Goal: Information Seeking & Learning: Learn about a topic

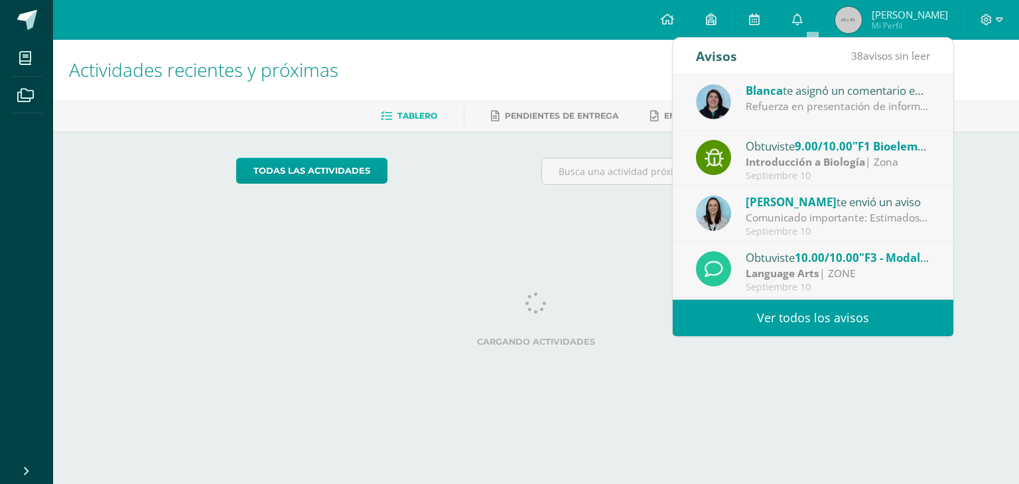
click at [801, 105] on div "Refuerza en presentación de información, justificar." at bounding box center [838, 106] width 184 height 15
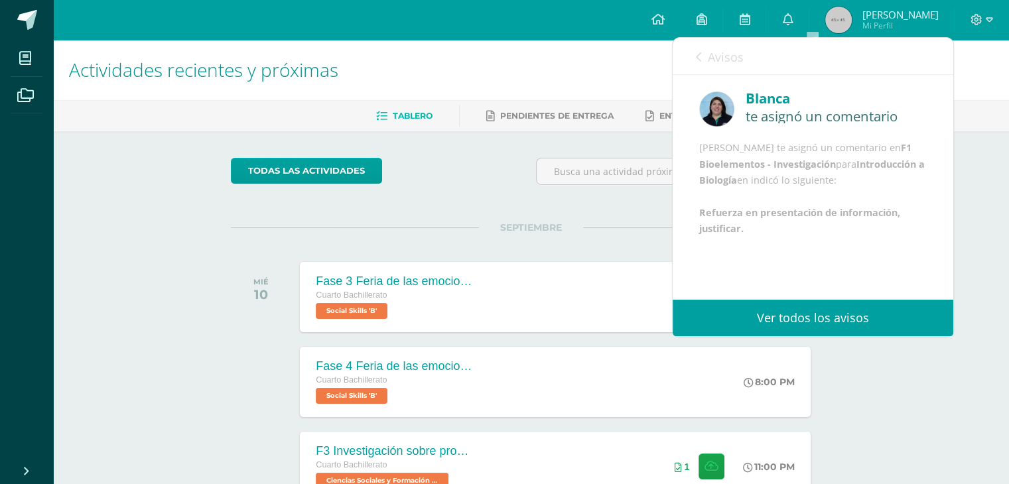
scroll to position [15, 0]
click at [590, 113] on span "Pendientes de entrega" at bounding box center [556, 116] width 113 height 10
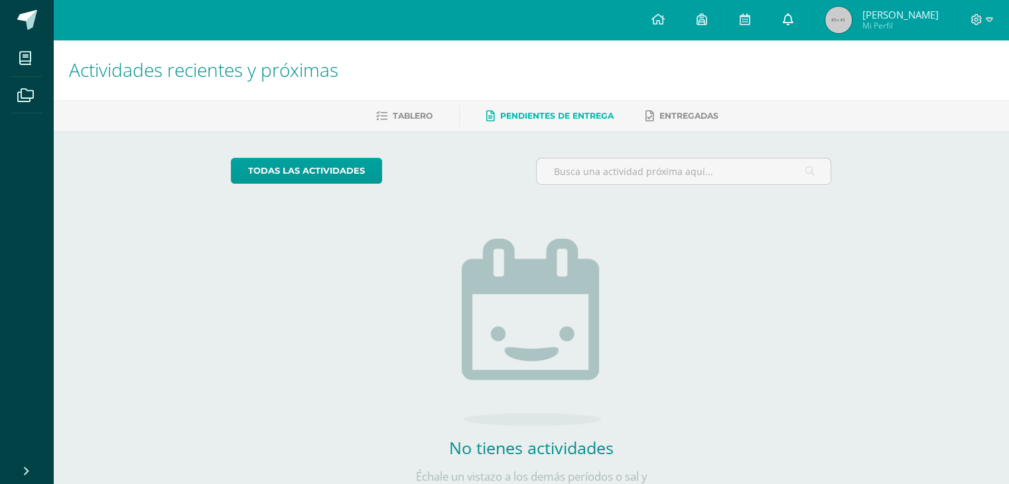
click at [793, 17] on icon at bounding box center [787, 19] width 11 height 12
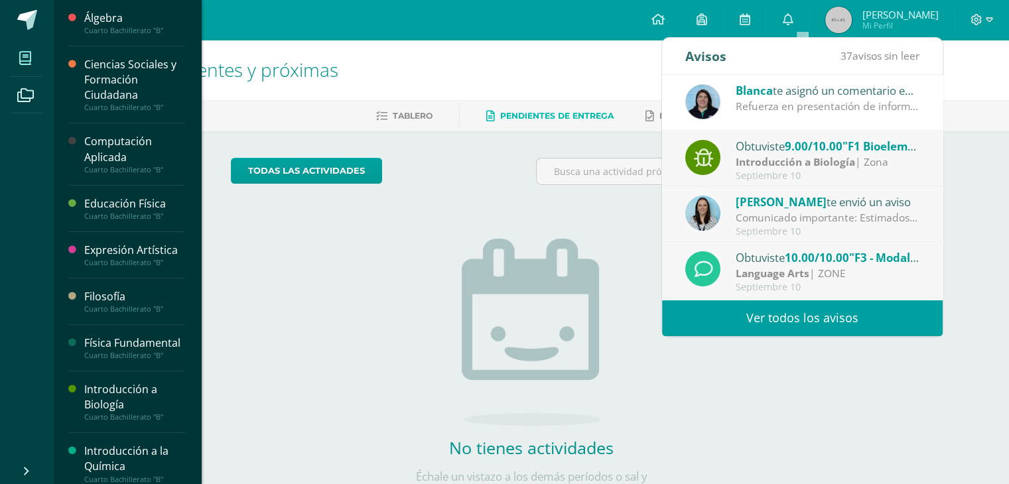
click at [28, 64] on icon at bounding box center [25, 58] width 12 height 13
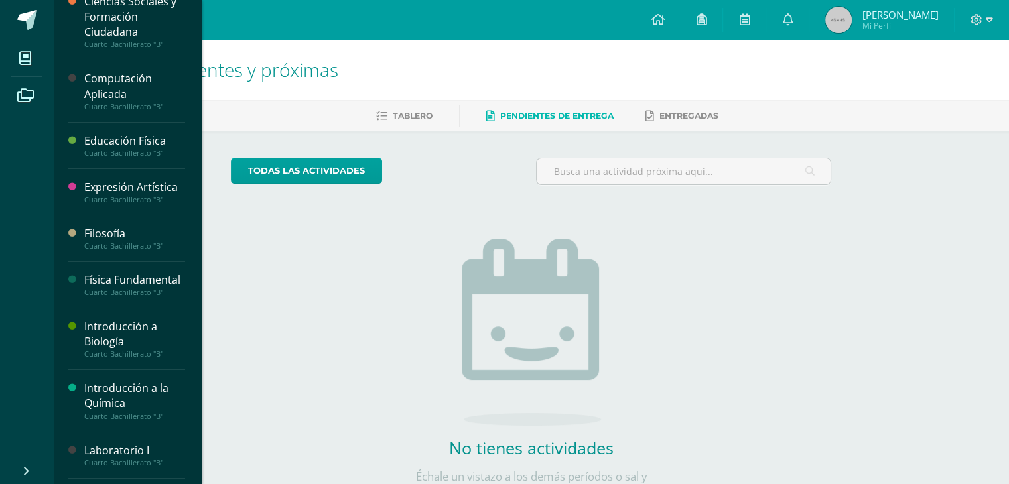
scroll to position [66, 0]
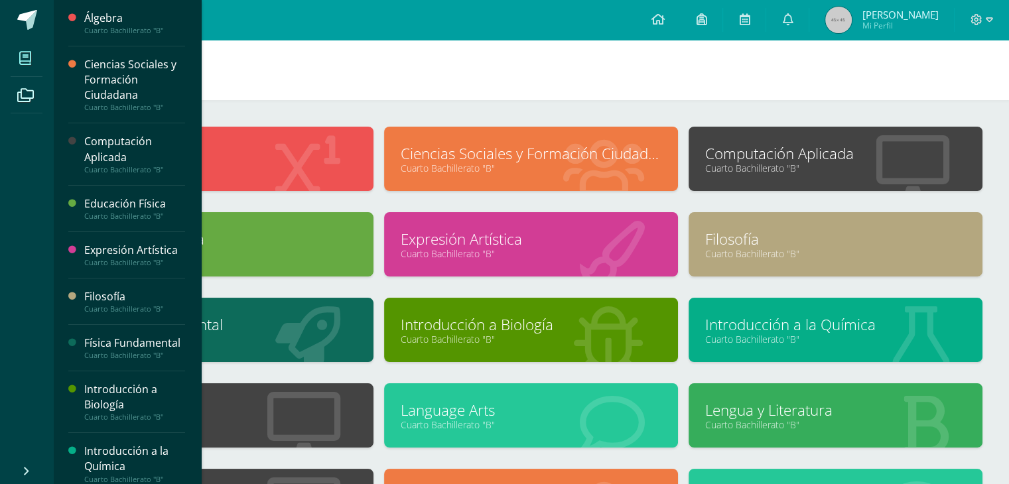
click at [131, 413] on div "Introducción a Biología" at bounding box center [134, 397] width 101 height 31
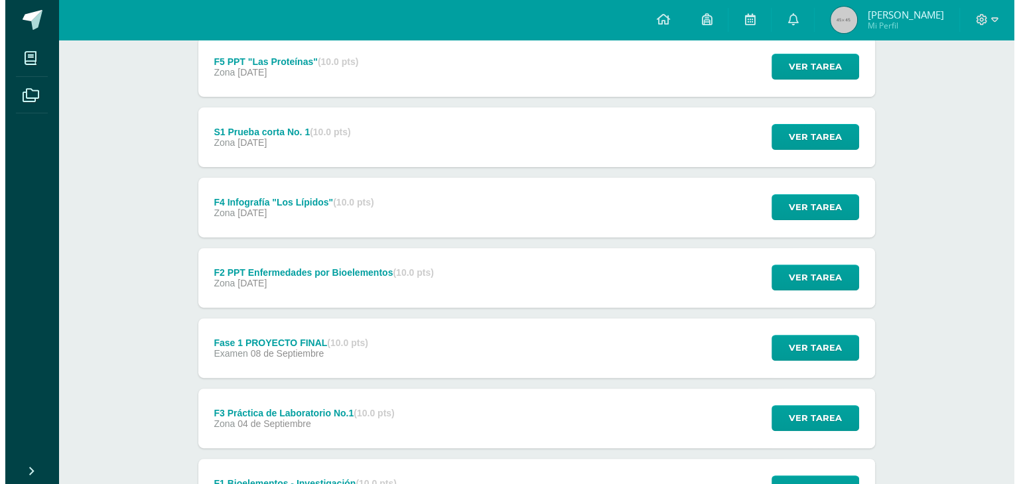
scroll to position [398, 0]
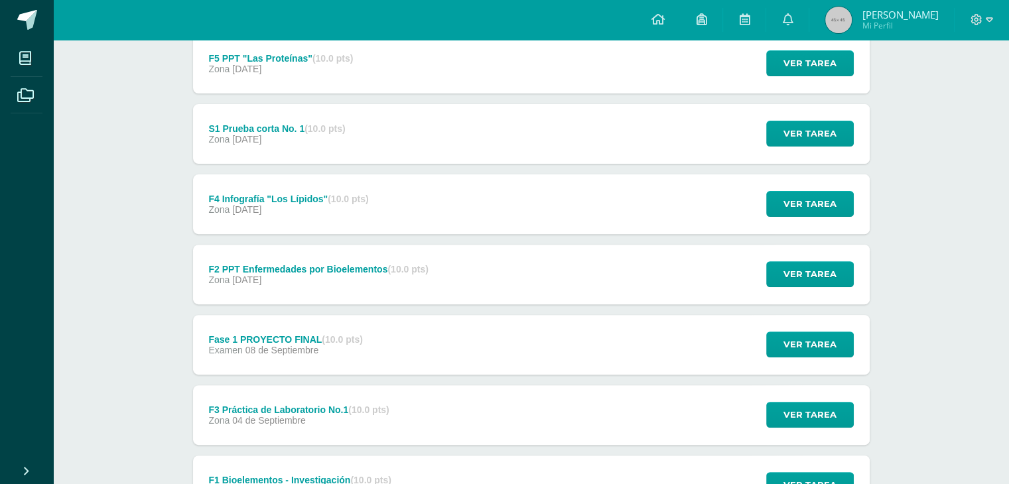
click at [343, 350] on div "Examen 08 de Septiembre" at bounding box center [285, 350] width 154 height 11
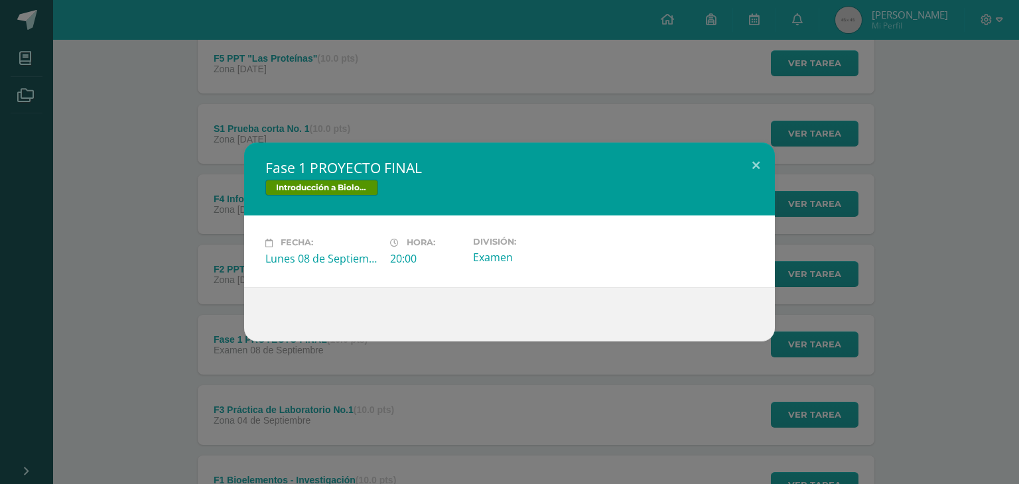
click at [149, 297] on div "Fase 1 PROYECTO FINAL Introducción a Biología Fecha: Lunes 08 de Septiembre Hor…" at bounding box center [509, 242] width 1008 height 198
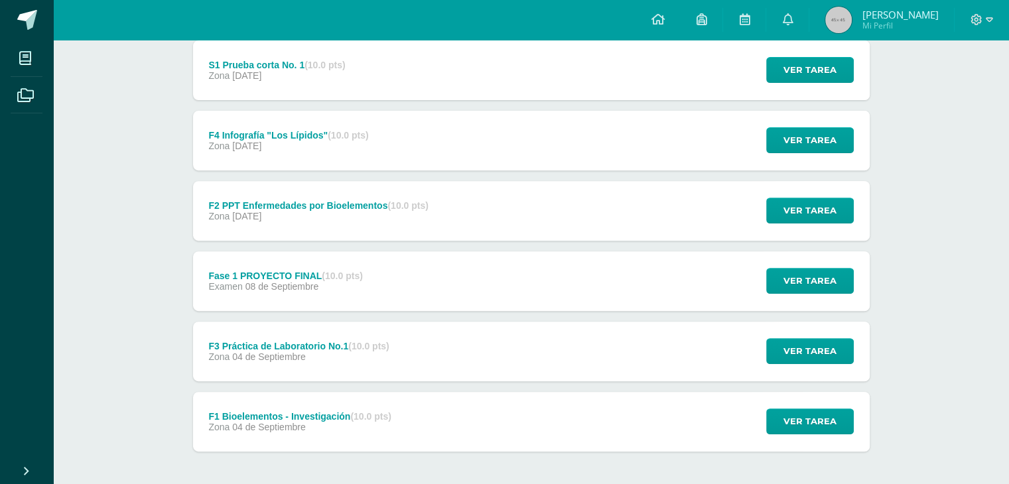
scroll to position [464, 0]
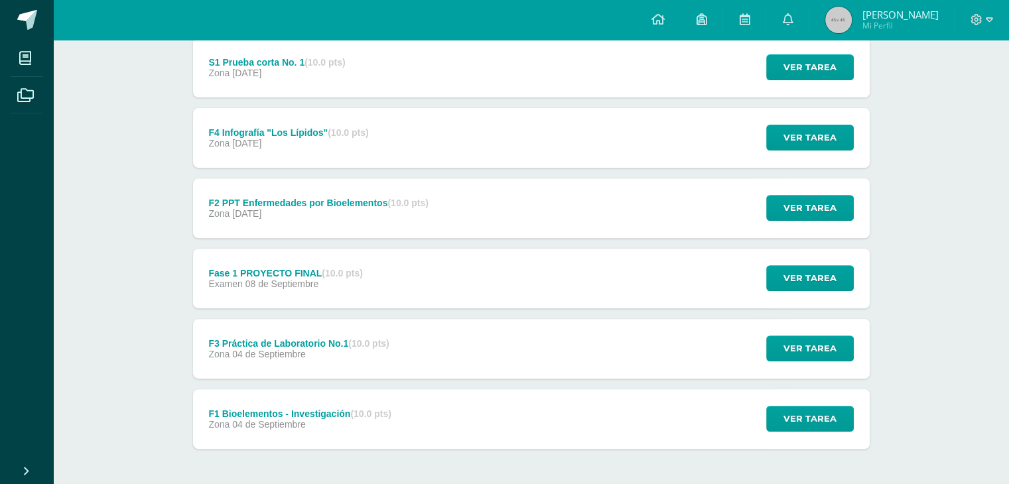
click at [314, 417] on div "F1 Bioelementos - Investigación (10.0 pts)" at bounding box center [299, 414] width 182 height 11
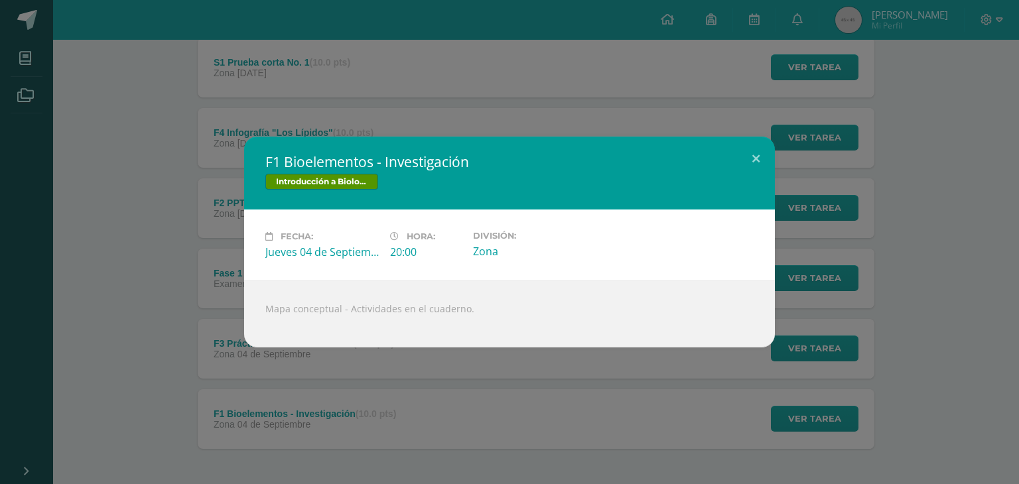
click at [206, 319] on div "F1 Bioelementos - Investigación Introducción a Biología Fecha: Jueves 04 de Sep…" at bounding box center [509, 242] width 1008 height 211
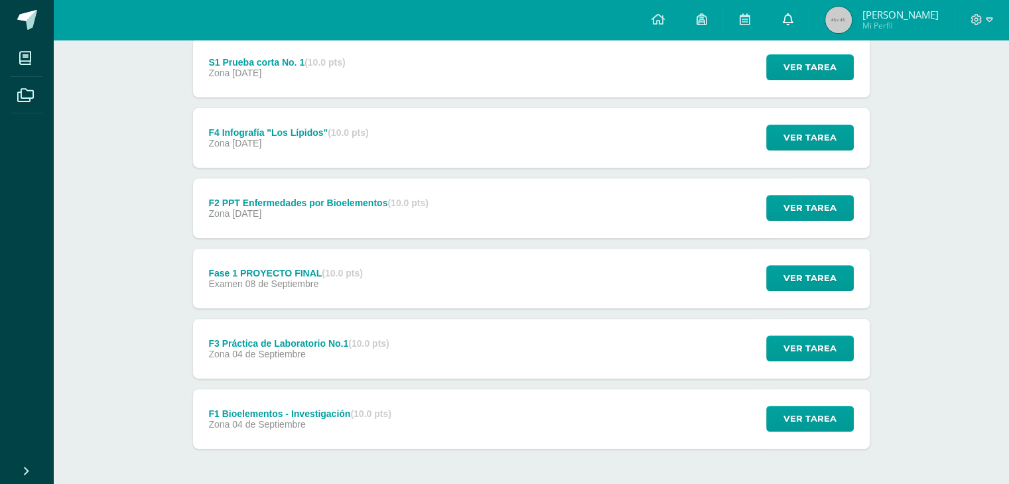
click at [793, 20] on icon at bounding box center [787, 19] width 11 height 12
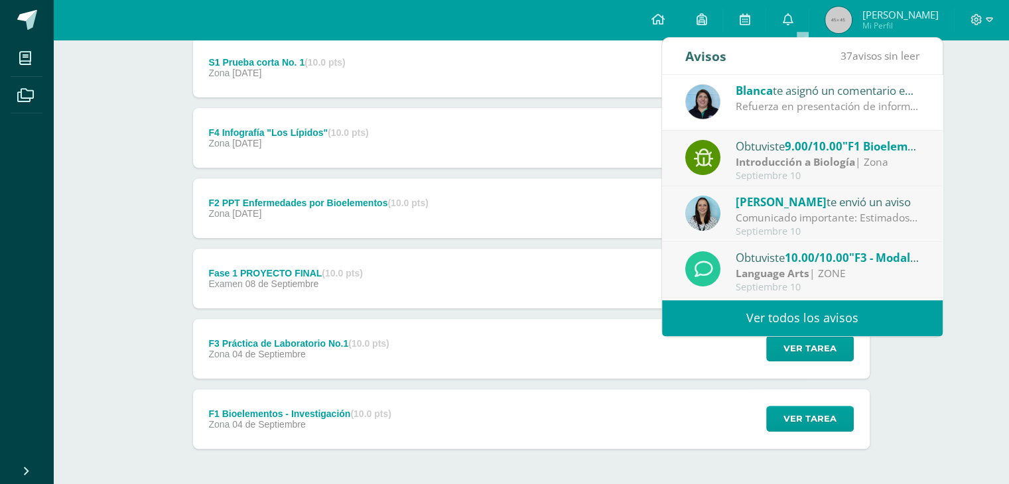
click at [785, 159] on strong "Introducción a Biología" at bounding box center [795, 162] width 119 height 15
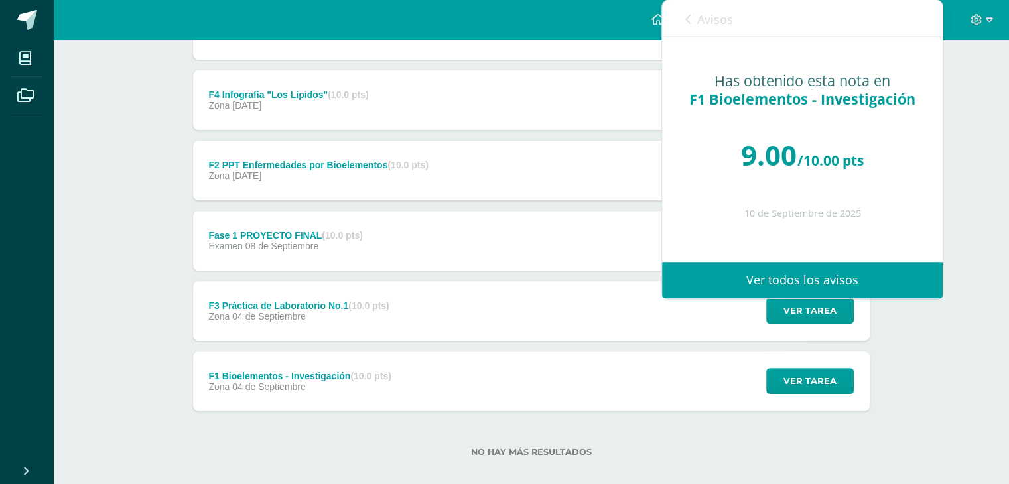
scroll to position [518, 0]
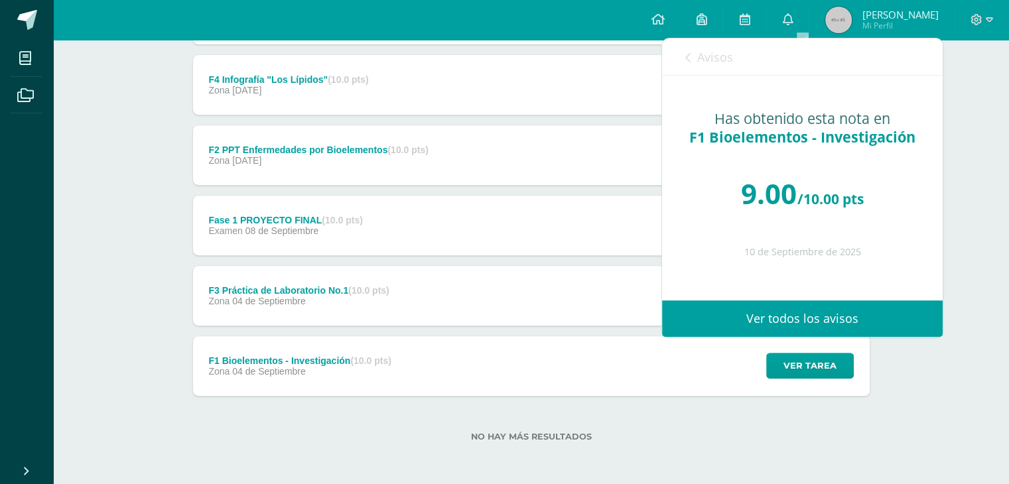
click at [709, 64] on span "Avisos" at bounding box center [715, 57] width 36 height 16
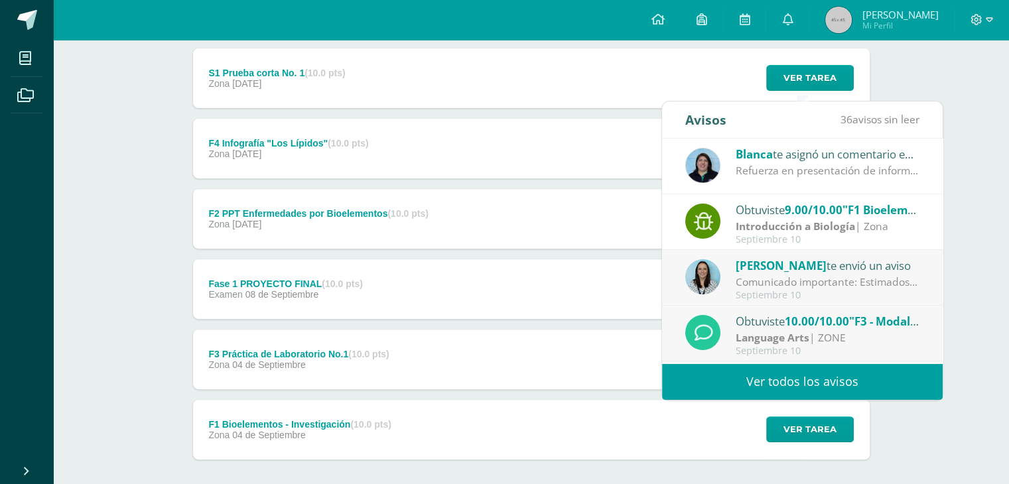
scroll to position [451, 0]
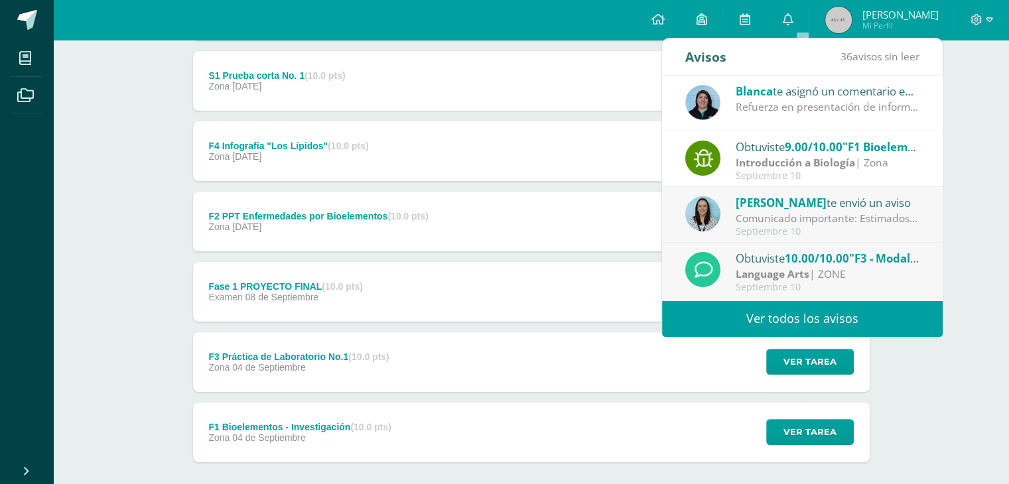
click at [780, 105] on div "Refuerza en presentación de información, justificar." at bounding box center [828, 107] width 184 height 15
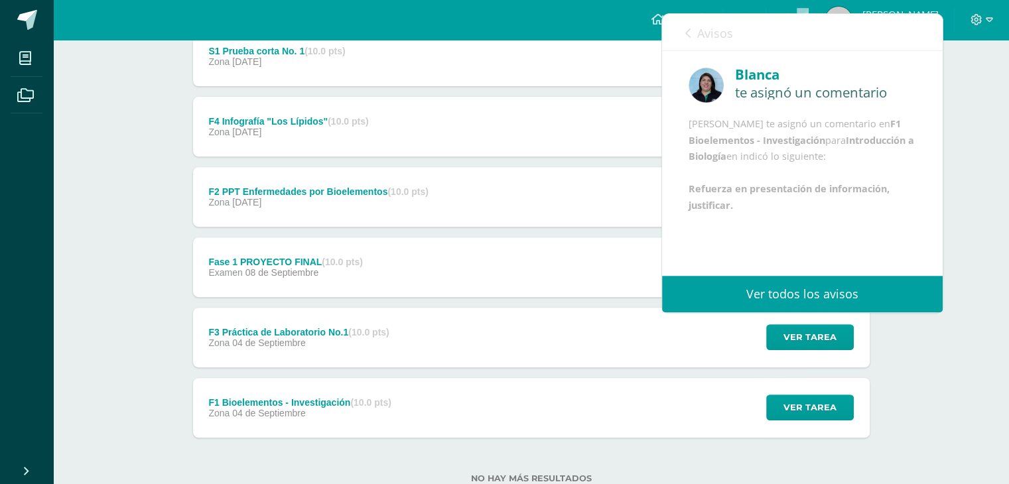
scroll to position [518, 0]
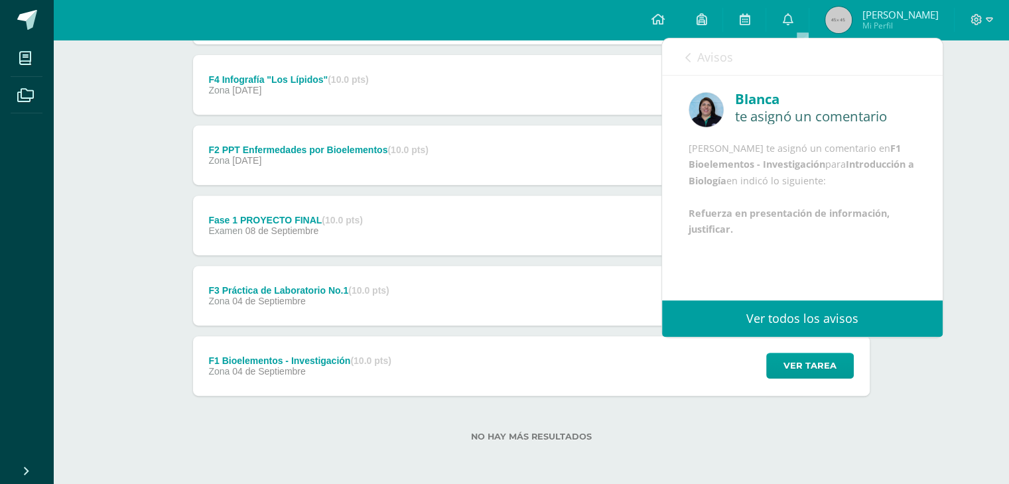
click at [263, 245] on div "Fase 1 PROYECTO FINAL (10.0 pts) Examen 08 de Septiembre" at bounding box center [286, 226] width 186 height 60
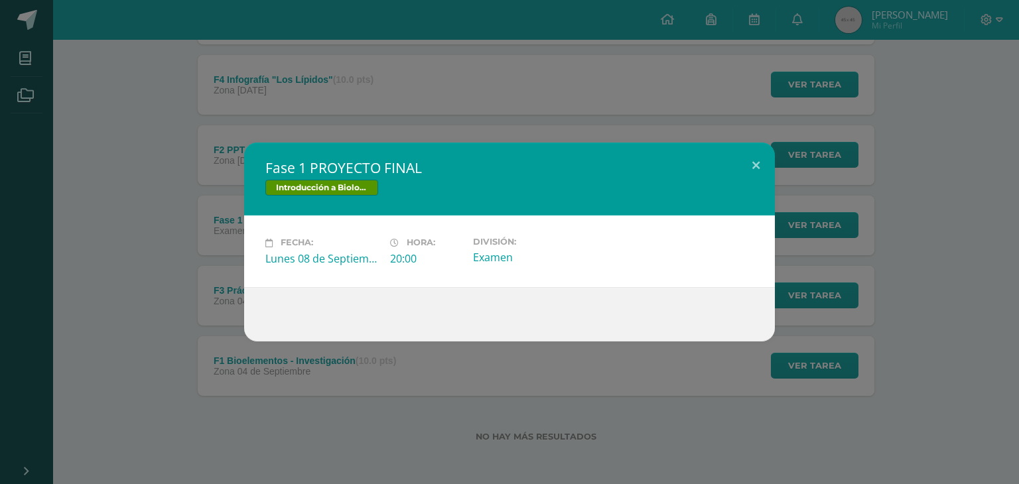
drag, startPoint x: 131, startPoint y: 255, endPoint x: 160, endPoint y: 245, distance: 30.0
click at [131, 254] on div "Fase 1 PROYECTO FINAL Introducción a Biología Fecha: Lunes 08 de Septiembre Hor…" at bounding box center [509, 242] width 1008 height 198
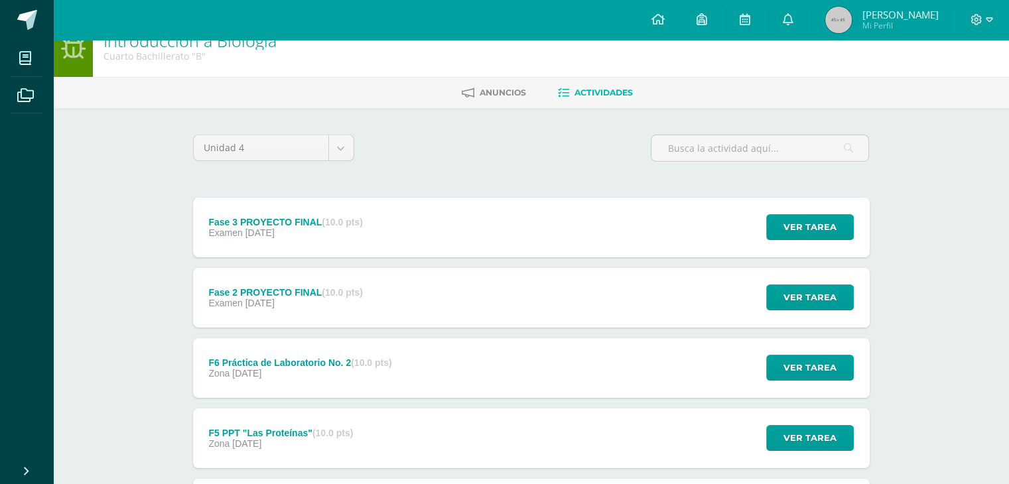
scroll to position [0, 0]
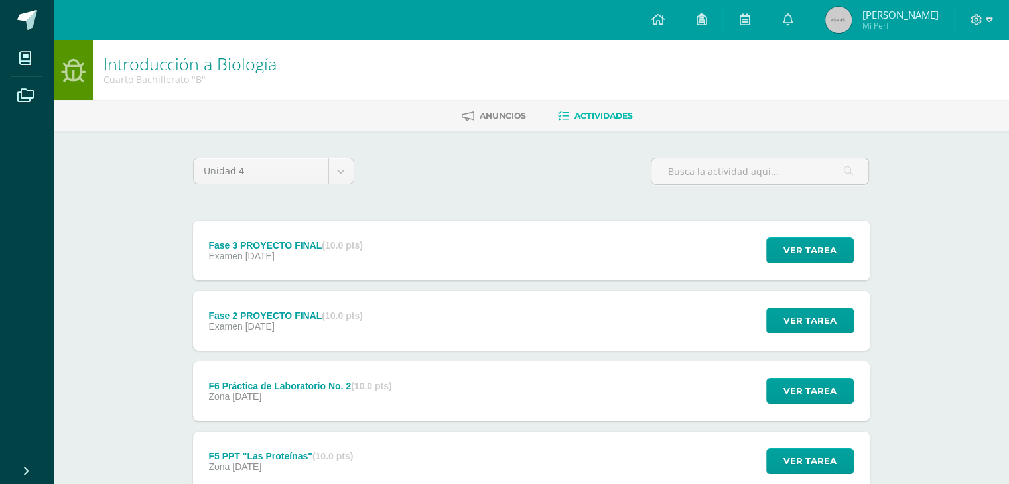
click at [570, 117] on link "Actividades" at bounding box center [595, 115] width 75 height 21
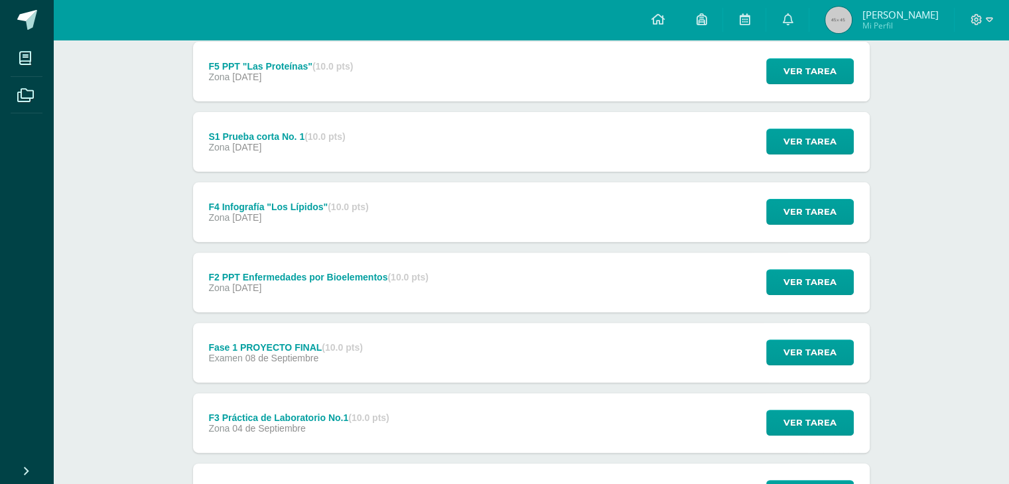
scroll to position [513, 0]
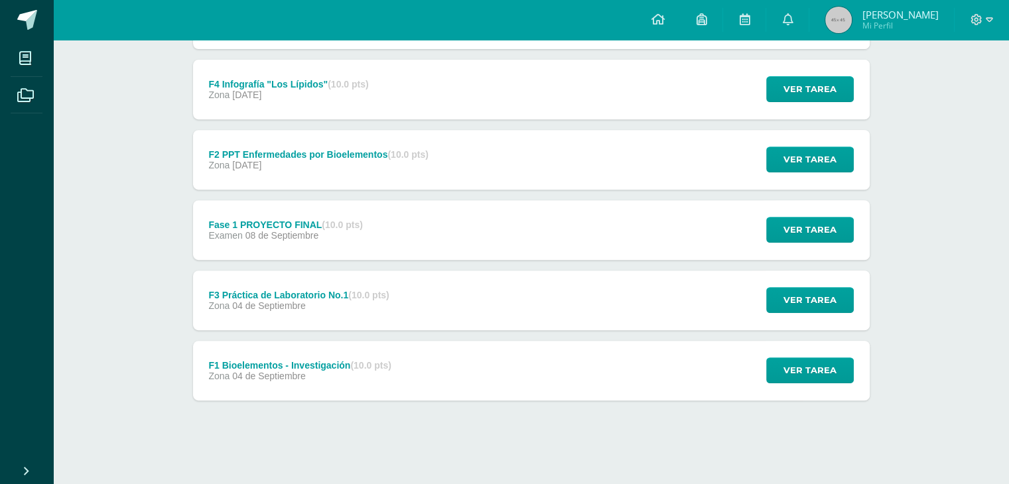
click at [386, 353] on div "F1 Bioelementos - Investigación (10.0 pts) Zona 04 de Septiembre" at bounding box center [300, 371] width 214 height 60
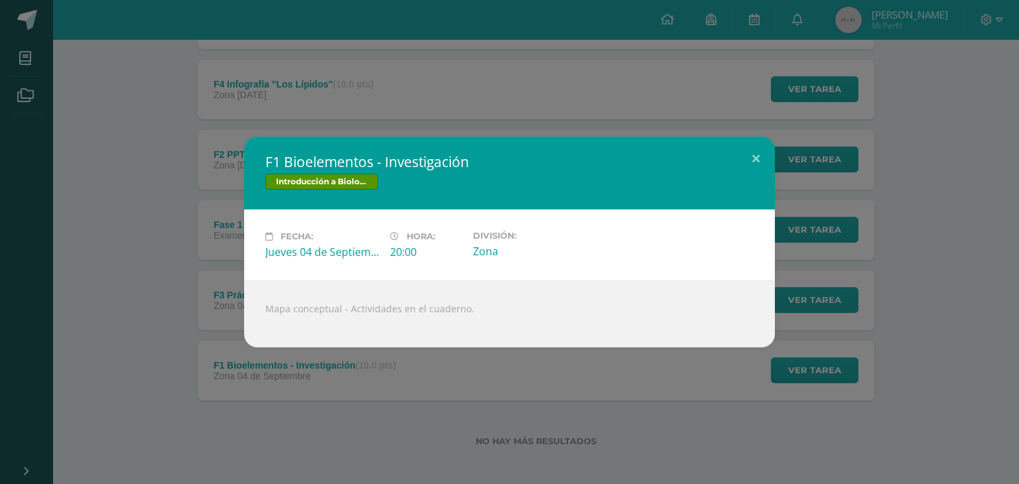
click at [199, 297] on div "F1 Bioelementos - Investigación Introducción a Biología Fecha: Jueves 04 de Sep…" at bounding box center [509, 242] width 1008 height 211
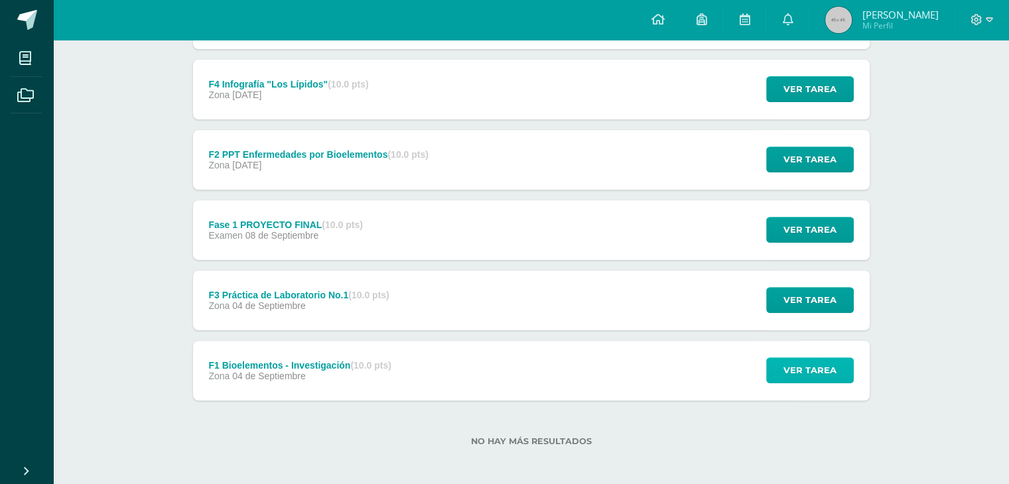
click at [815, 374] on span "Ver tarea" at bounding box center [810, 370] width 53 height 25
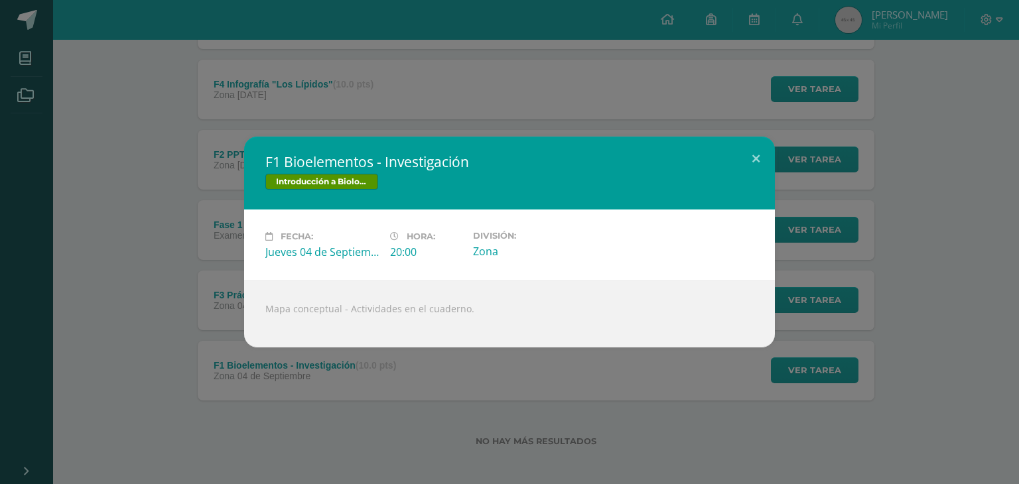
click at [545, 374] on div "F1 Bioelementos - Investigación Introducción a Biología Fecha: Jueves 04 de Sep…" at bounding box center [509, 242] width 1019 height 484
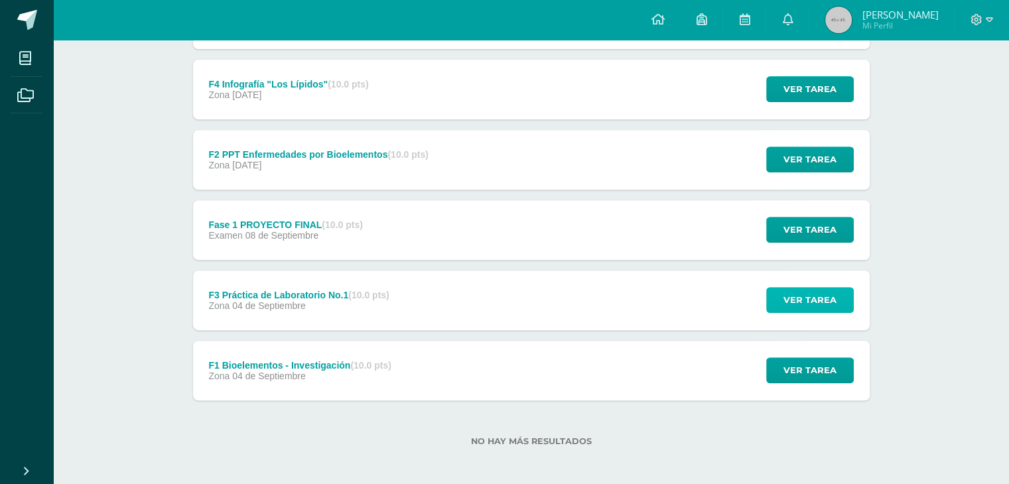
click at [836, 296] on span "Ver tarea" at bounding box center [810, 300] width 53 height 25
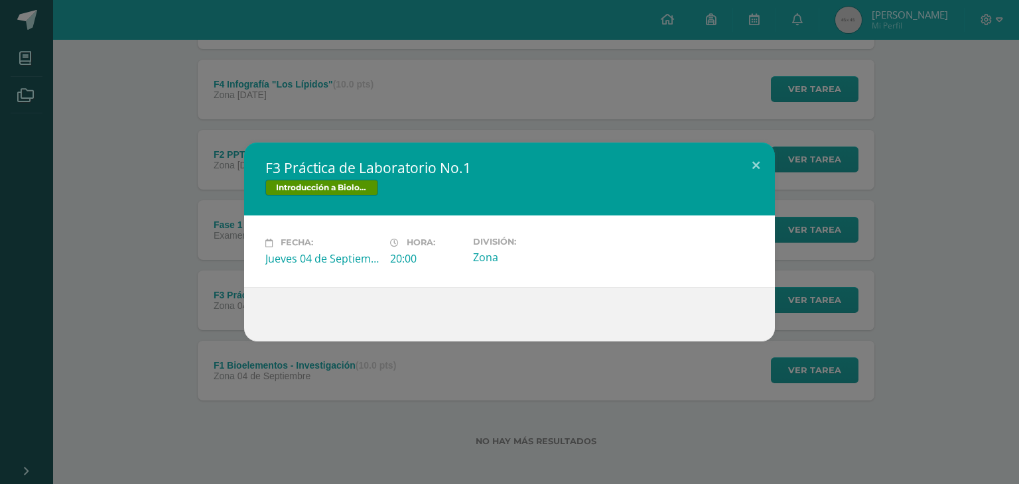
click at [849, 339] on div "F3 Práctica de Laboratorio No.1 Introducción a Biología Fecha: Jueves 04 de Sep…" at bounding box center [509, 242] width 1008 height 198
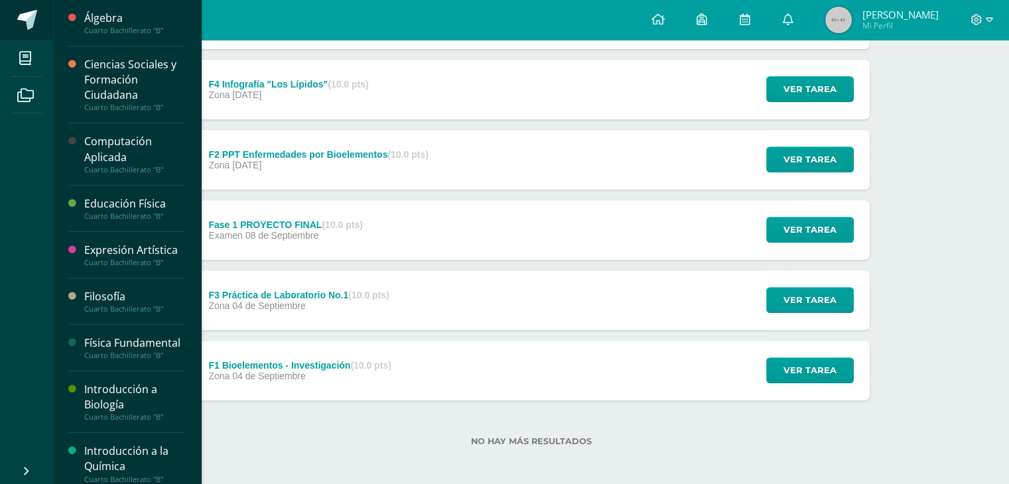
click at [21, 38] on link at bounding box center [26, 20] width 53 height 40
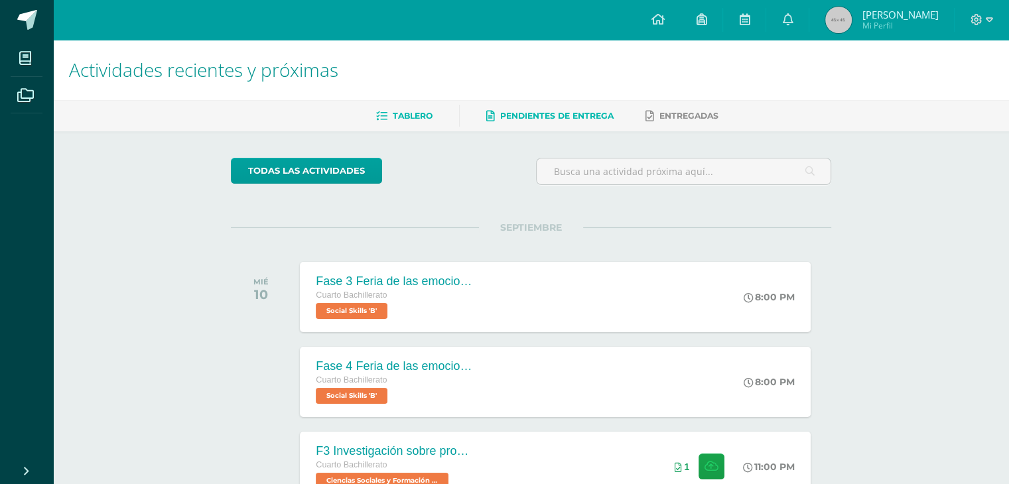
click at [561, 117] on span "Pendientes de entrega" at bounding box center [556, 116] width 113 height 10
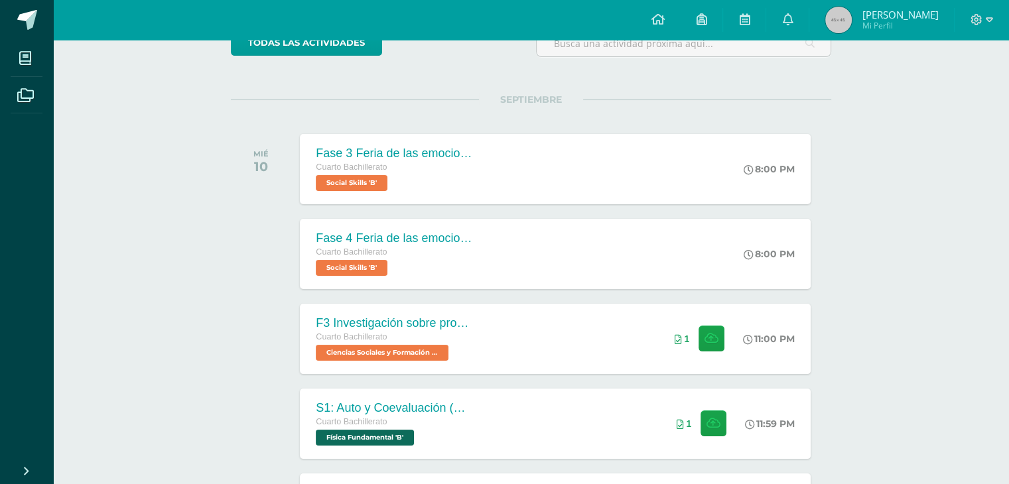
scroll to position [133, 0]
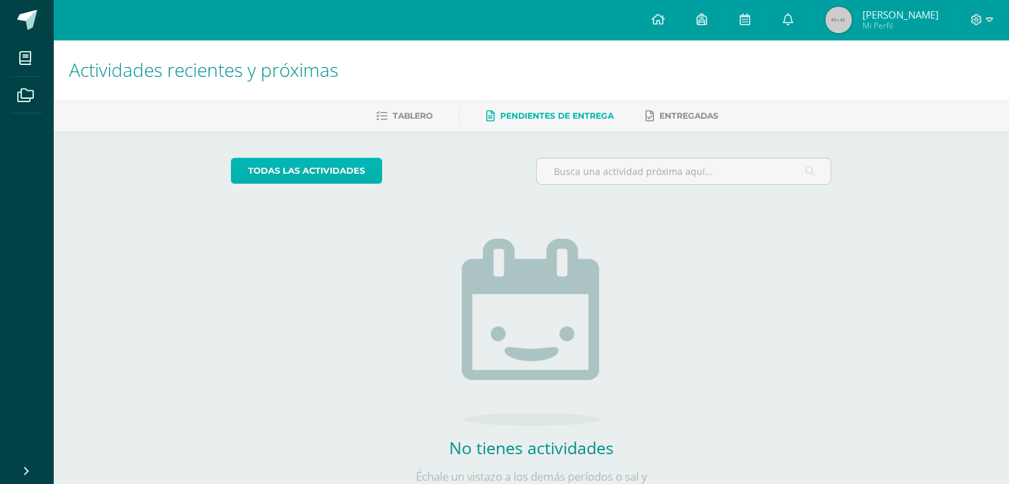
click at [314, 163] on link "todas las Actividades" at bounding box center [306, 171] width 151 height 26
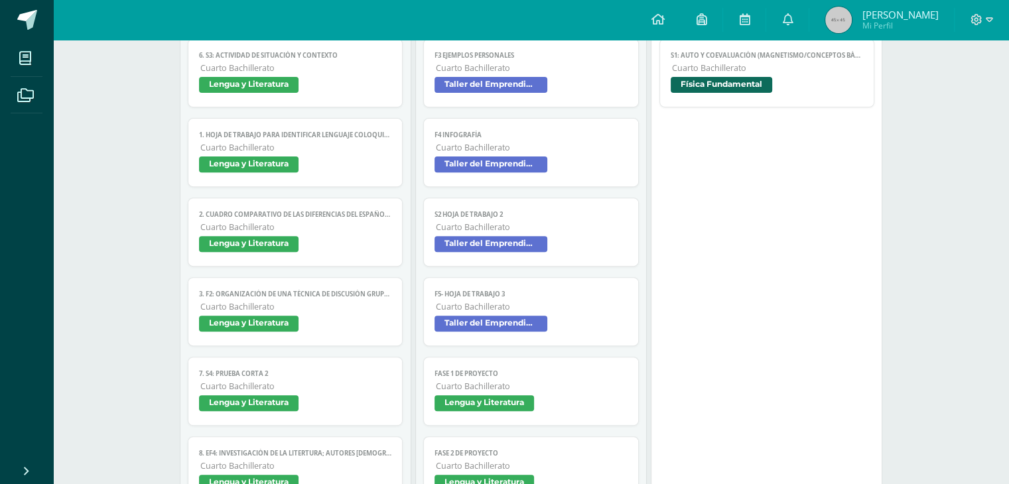
scroll to position [265, 0]
